Goal: Transaction & Acquisition: Download file/media

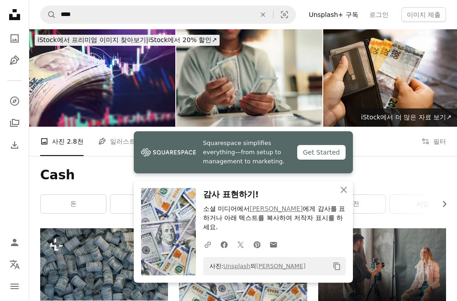
scroll to position [137, 0]
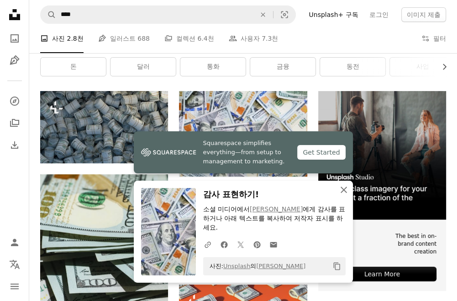
click at [349, 190] on icon "An X shape" at bounding box center [343, 189] width 11 height 11
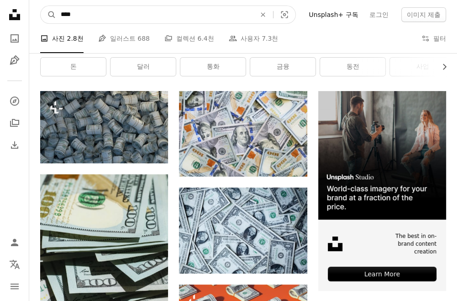
drag, startPoint x: 208, startPoint y: 14, endPoint x: 3, endPoint y: 73, distance: 213.4
type input "*"
type input "*****"
click button "A magnifying glass" at bounding box center [49, 14] width 16 height 17
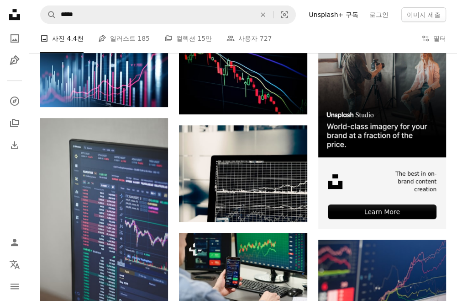
scroll to position [274, 0]
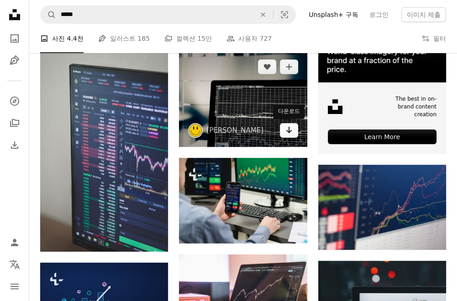
click at [288, 132] on icon "다운로드" at bounding box center [289, 130] width 6 height 6
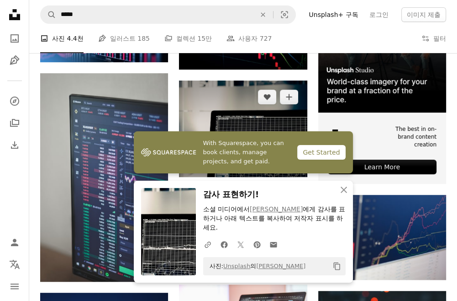
scroll to position [228, 0]
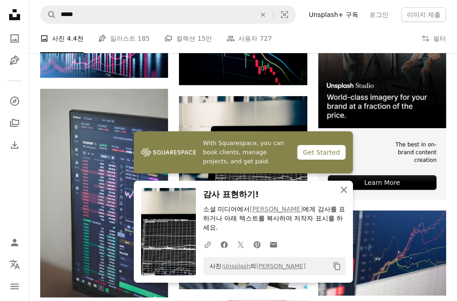
click at [347, 190] on icon "An X shape" at bounding box center [343, 189] width 11 height 11
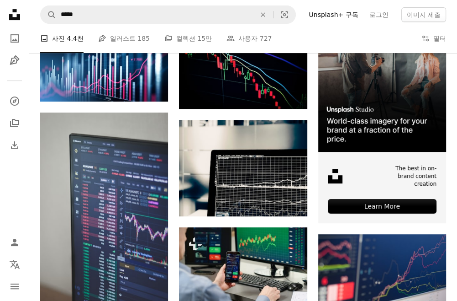
scroll to position [183, 0]
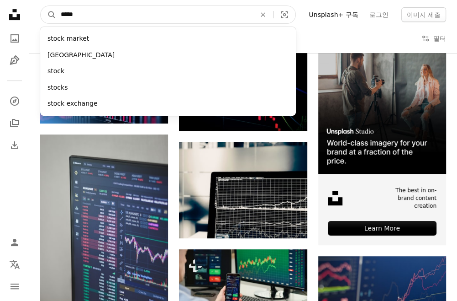
drag, startPoint x: 201, startPoint y: 16, endPoint x: 3, endPoint y: 67, distance: 204.4
type input "*********"
click button "A magnifying glass" at bounding box center [49, 14] width 16 height 17
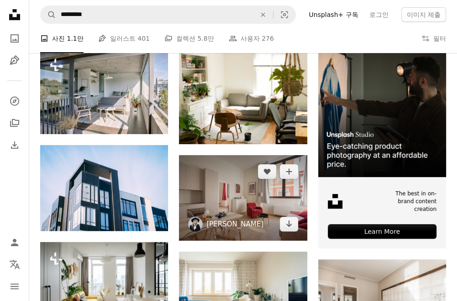
scroll to position [228, 0]
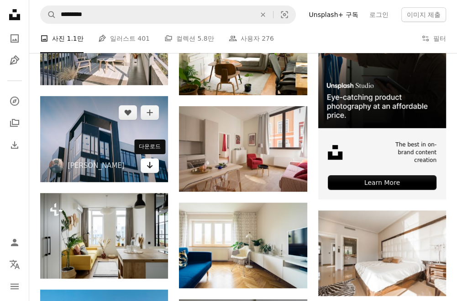
click at [149, 169] on icon "Arrow pointing down" at bounding box center [149, 164] width 7 height 11
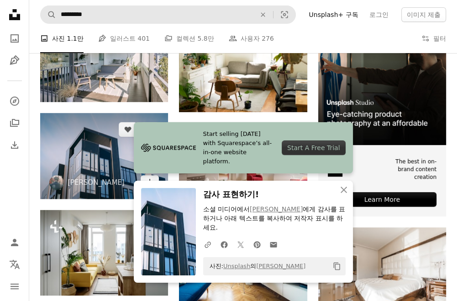
scroll to position [183, 0]
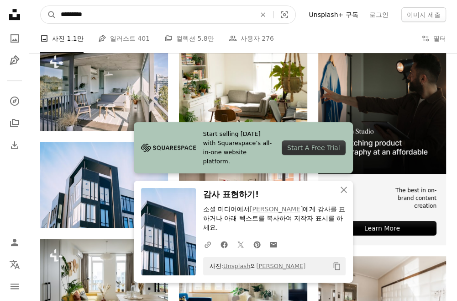
drag, startPoint x: 179, startPoint y: 19, endPoint x: 3, endPoint y: 21, distance: 175.9
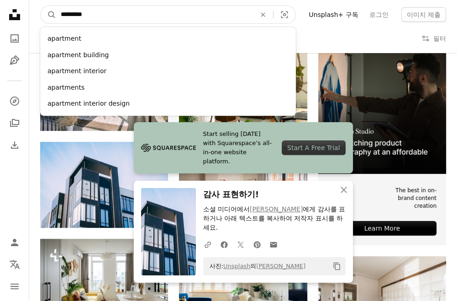
type input "*"
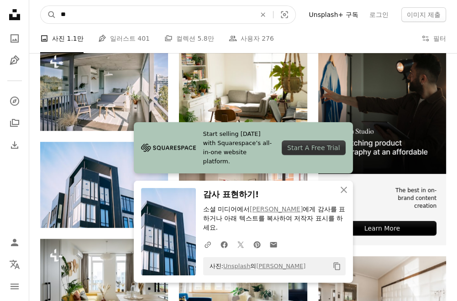
type input "**"
click button "A magnifying glass" at bounding box center [49, 14] width 16 height 17
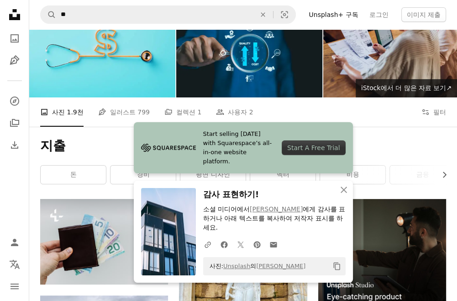
scroll to position [46, 0]
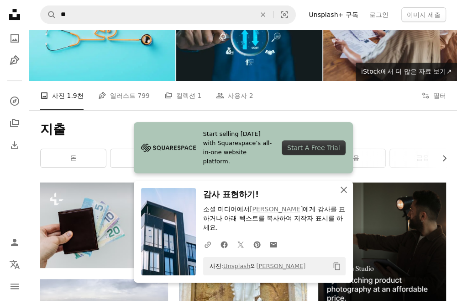
click at [343, 192] on icon "An X shape" at bounding box center [343, 189] width 11 height 11
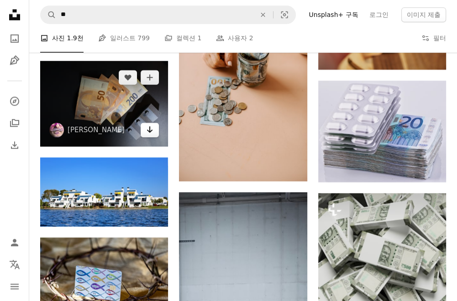
scroll to position [776, 0]
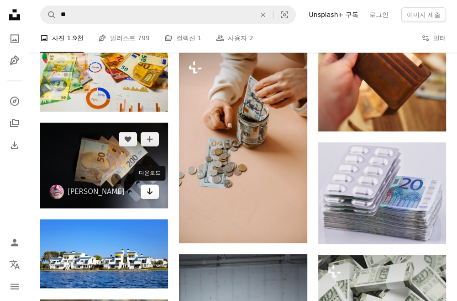
click at [146, 191] on link "Arrow pointing down" at bounding box center [150, 191] width 18 height 15
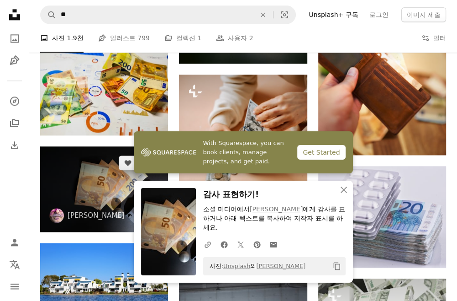
scroll to position [731, 0]
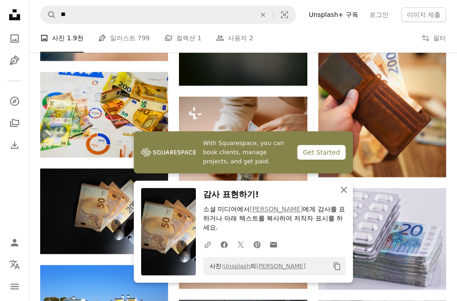
click at [343, 187] on icon "An X shape" at bounding box center [343, 189] width 11 height 11
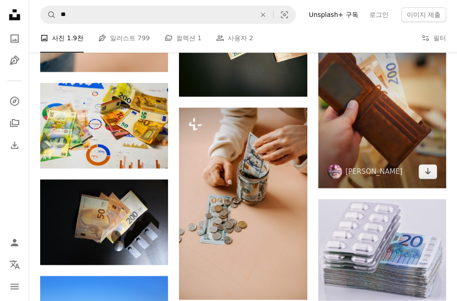
scroll to position [639, 0]
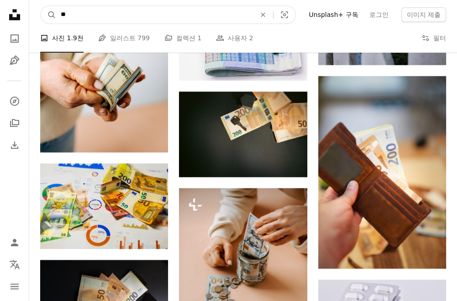
drag, startPoint x: 106, startPoint y: 16, endPoint x: 3, endPoint y: -4, distance: 104.3
click at [3, 0] on html "Unsplash logo Unsplash 홈 A photo Pen Tool A compass A stack of folders Download…" at bounding box center [228, 169] width 457 height 1617
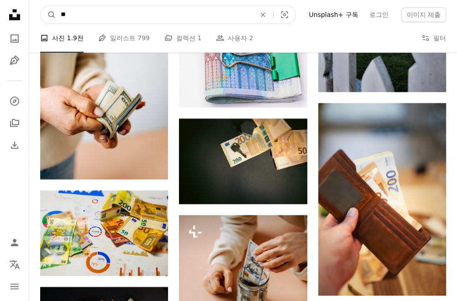
type input "**"
click button "A magnifying glass" at bounding box center [49, 14] width 16 height 17
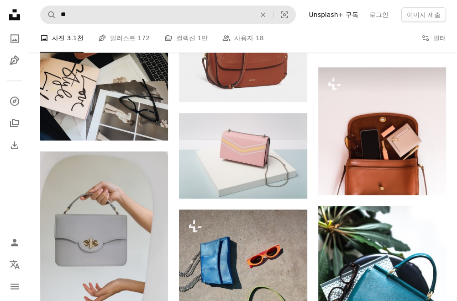
scroll to position [731, 0]
